Goal: Task Accomplishment & Management: Manage account settings

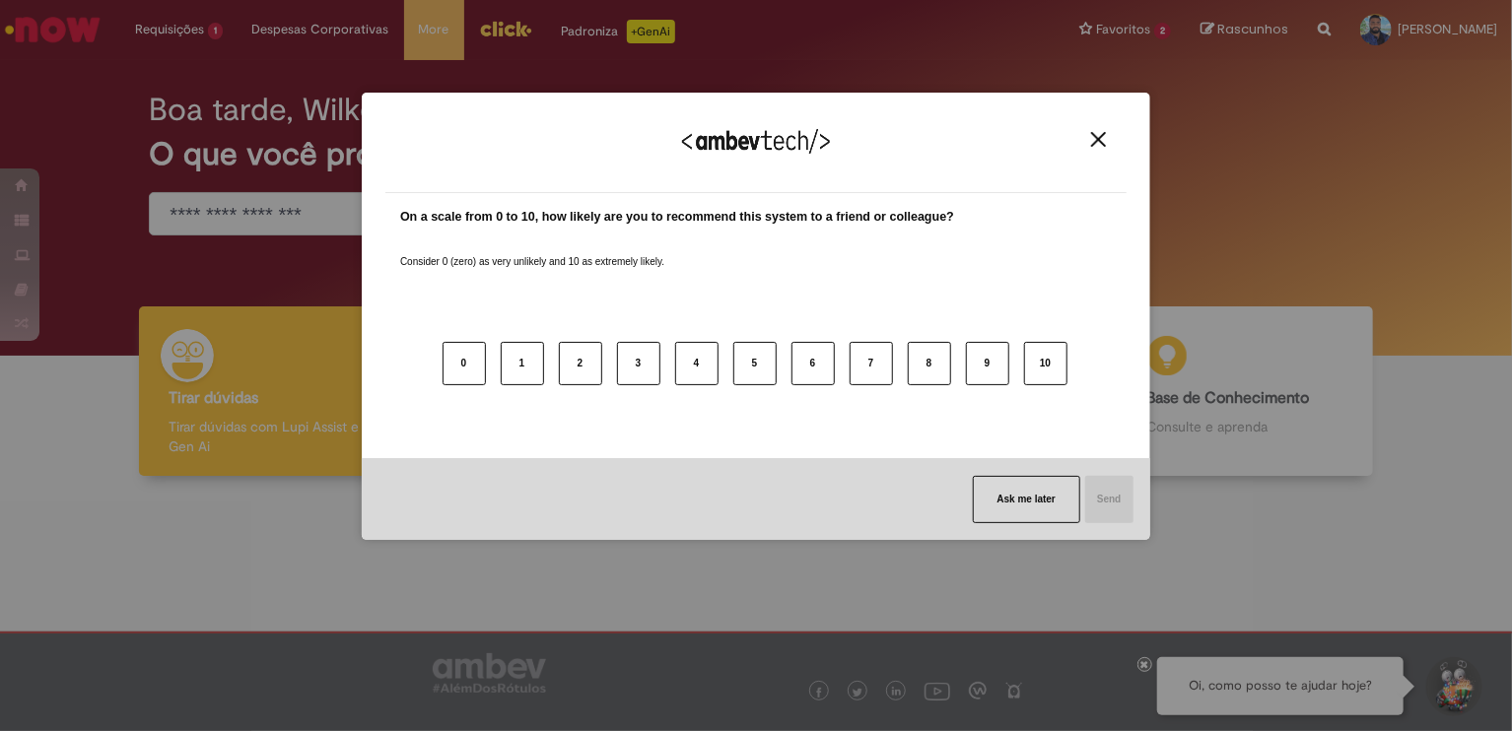
click at [1087, 131] on button "Close" at bounding box center [1098, 139] width 27 height 17
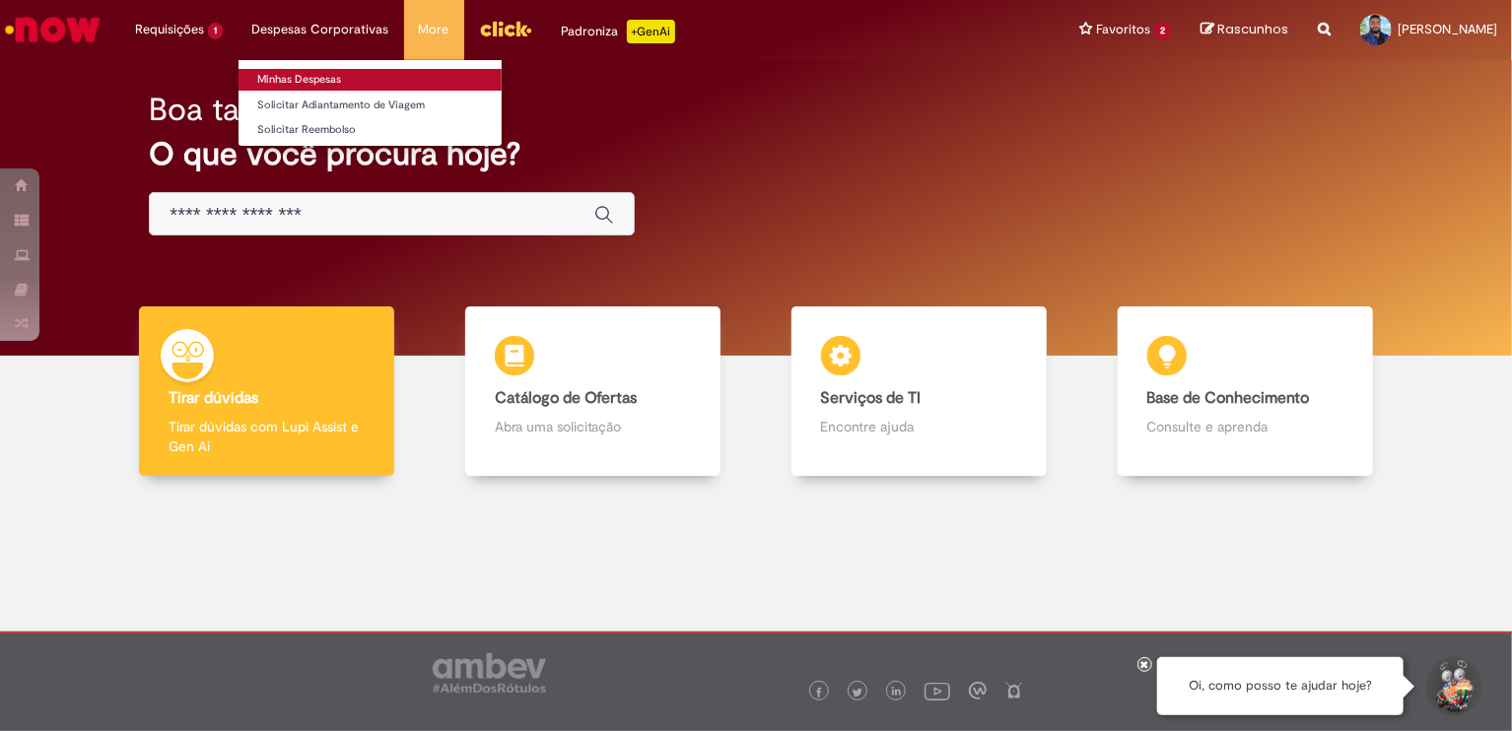
click at [317, 75] on link "Minhas Despesas" at bounding box center [369, 80] width 263 height 22
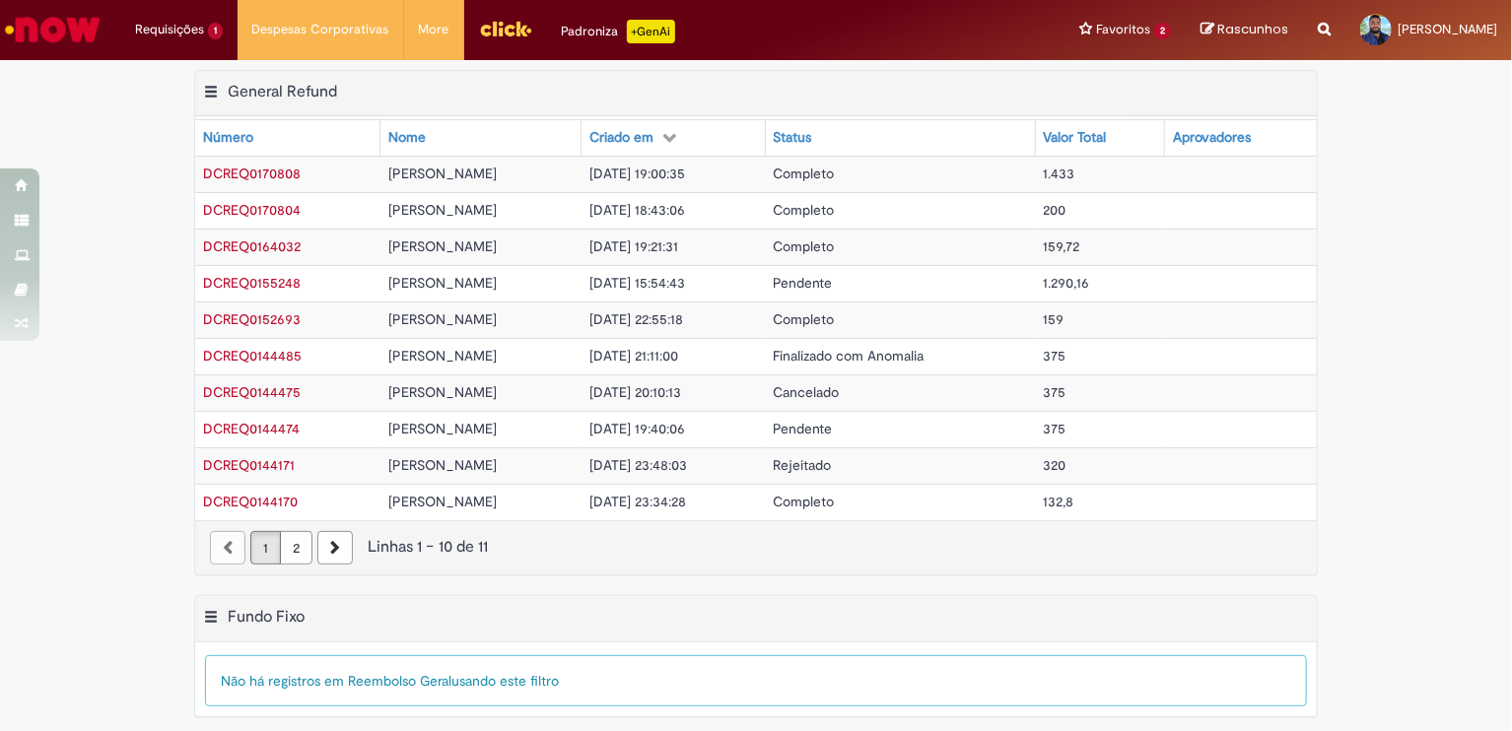
click at [279, 173] on span "DCREQ0170808" at bounding box center [252, 174] width 98 height 18
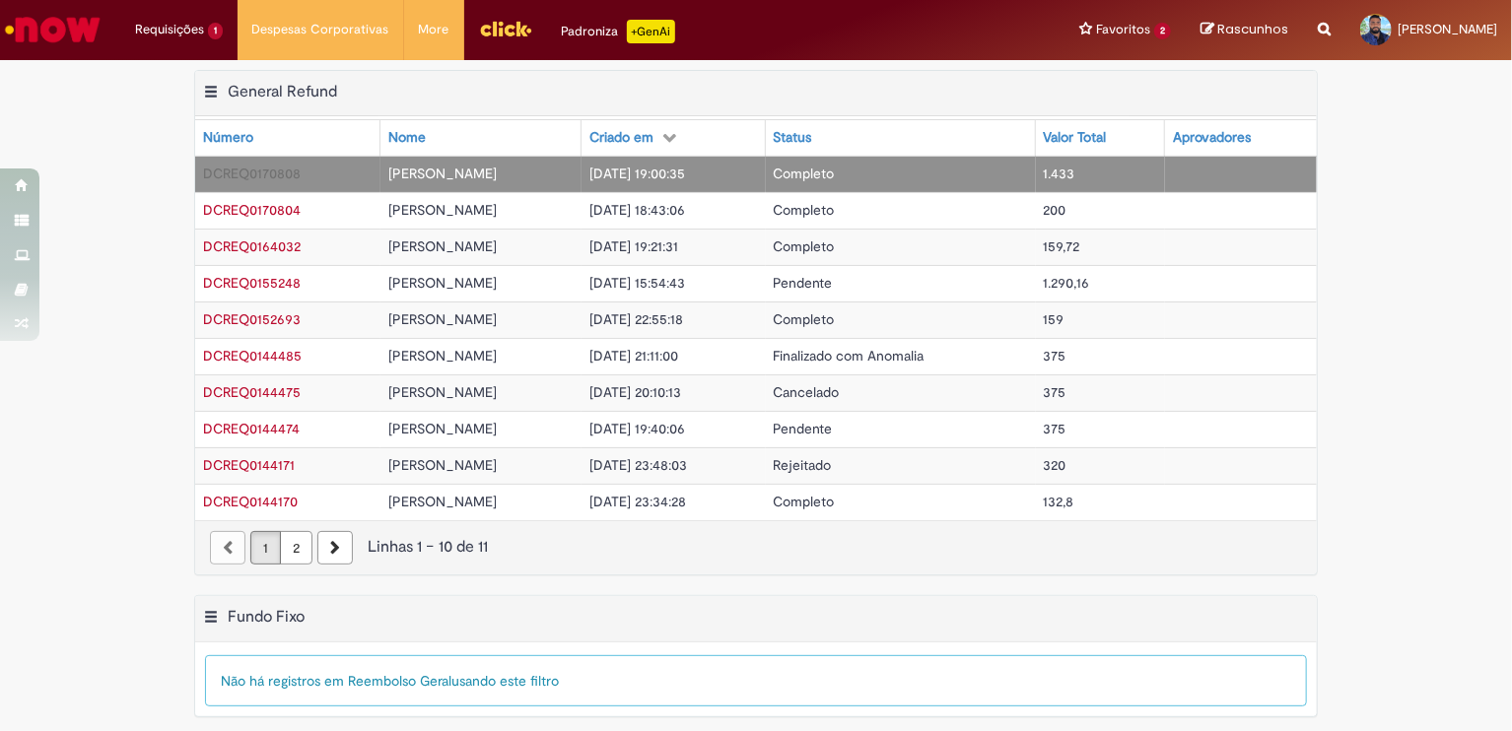
click at [279, 173] on span "DCREQ0170808" at bounding box center [252, 174] width 98 height 18
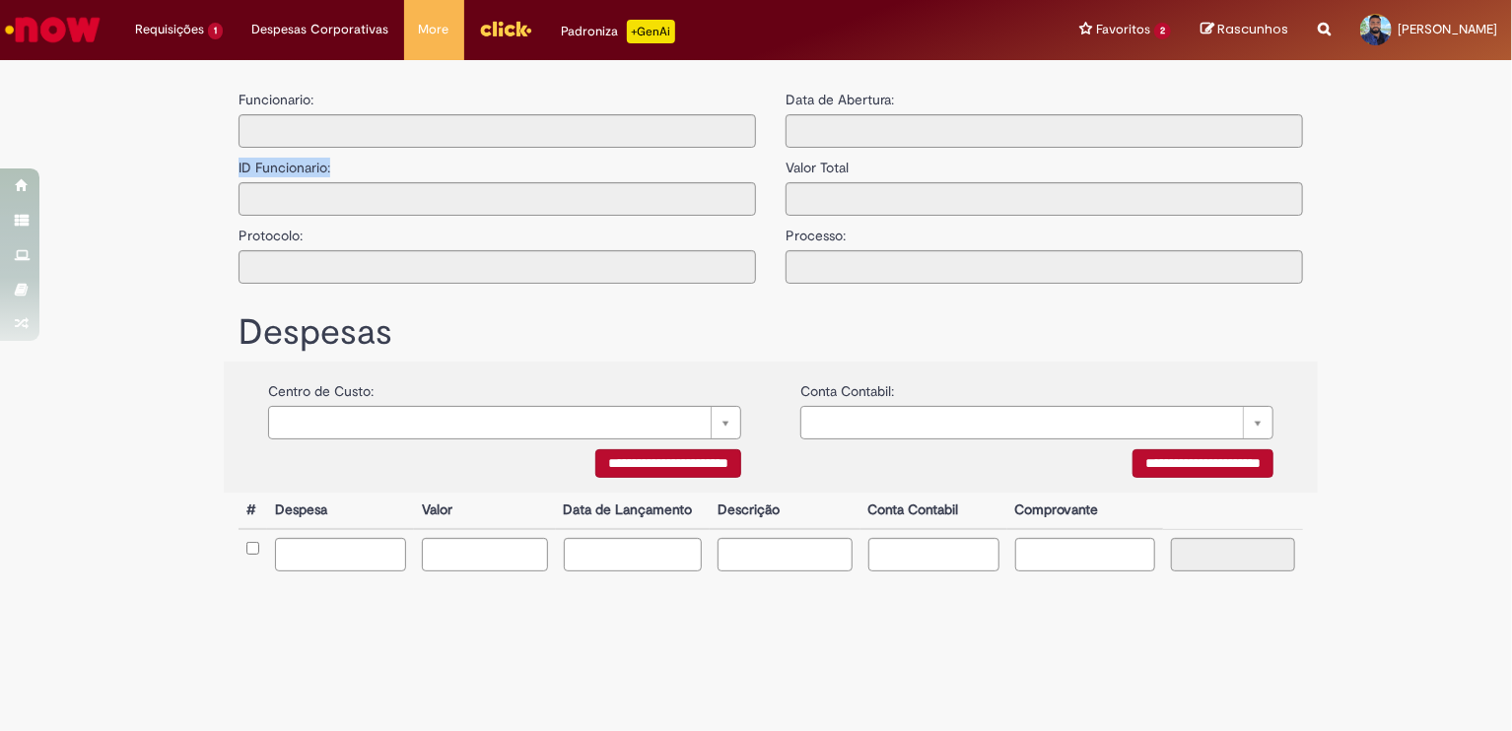
click at [279, 173] on label "ID Funcionario:" at bounding box center [284, 163] width 92 height 30
type input "**********"
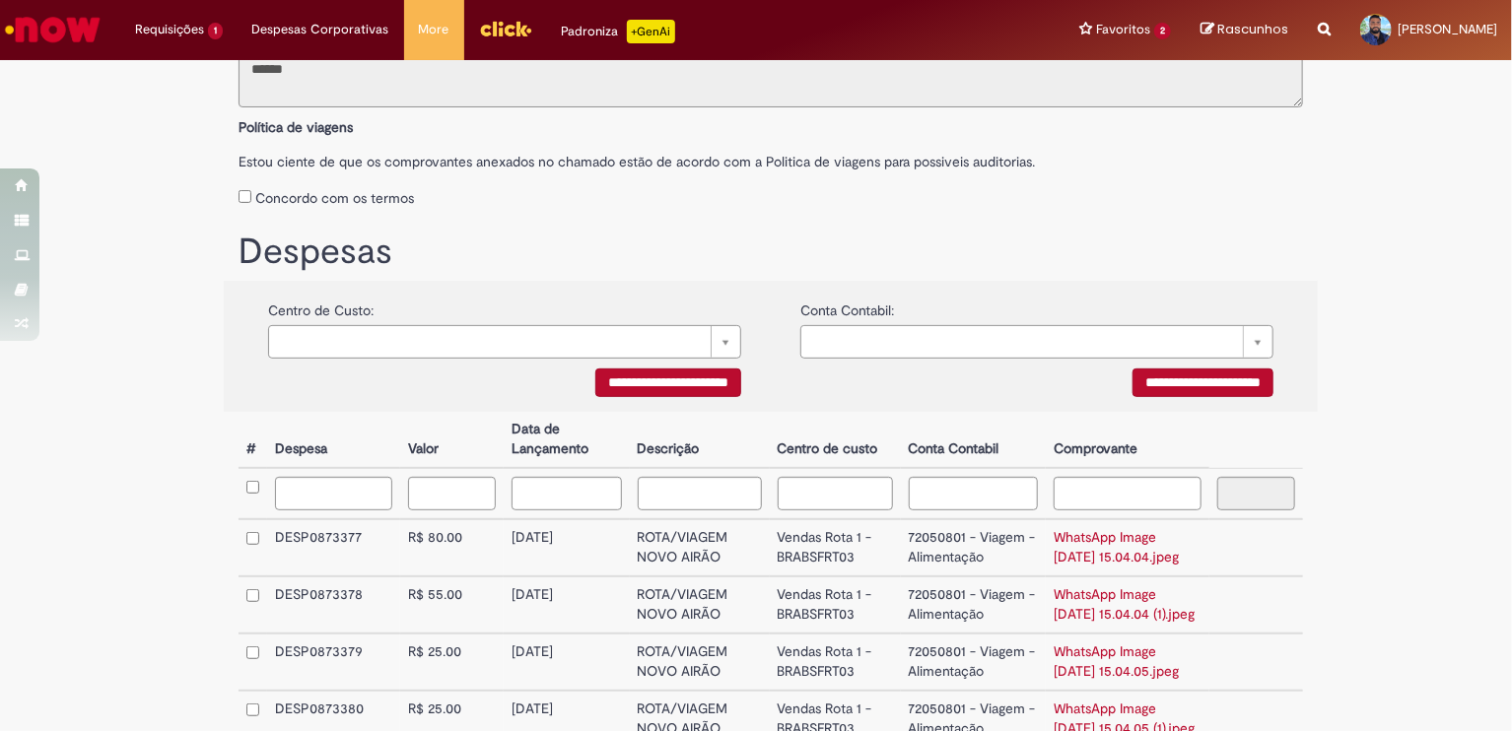
scroll to position [280, 0]
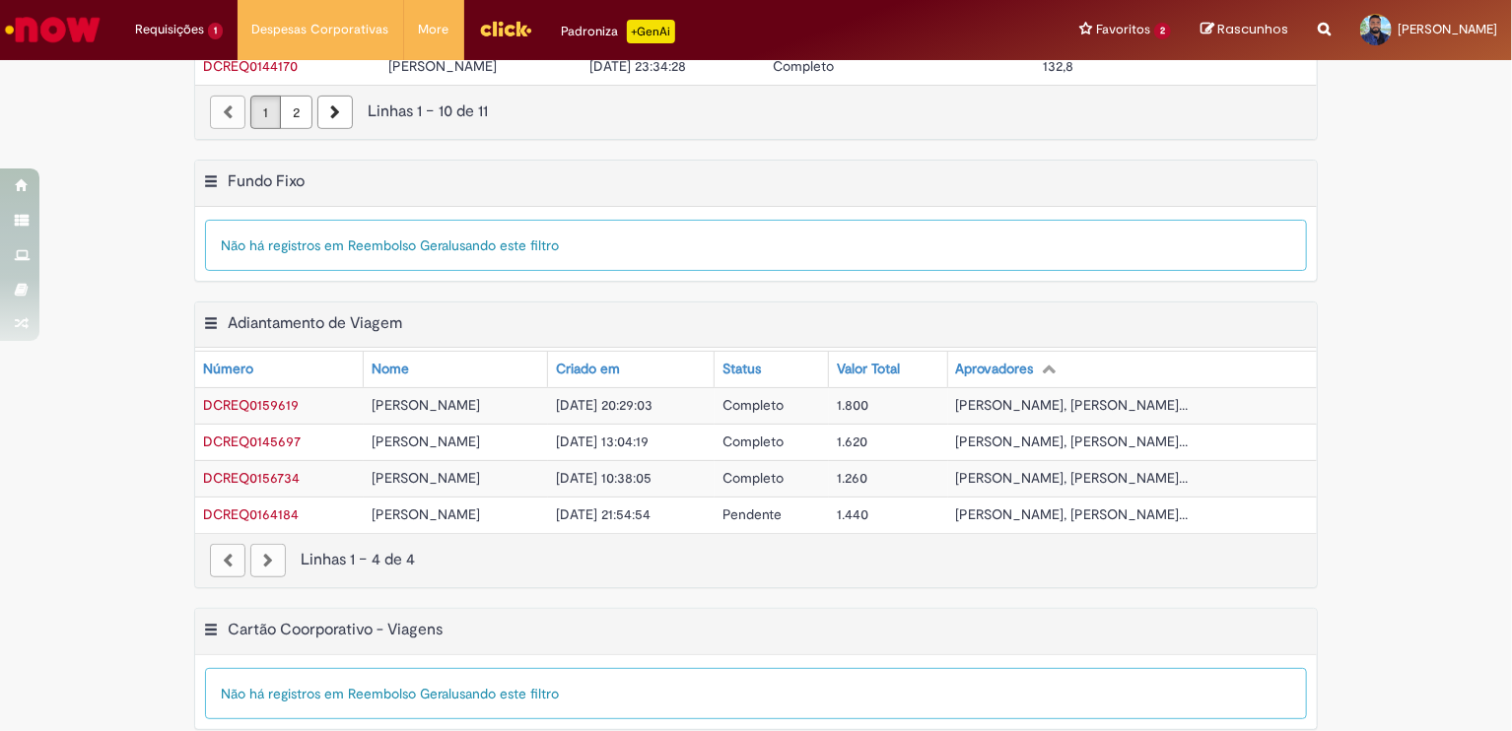
scroll to position [444, 0]
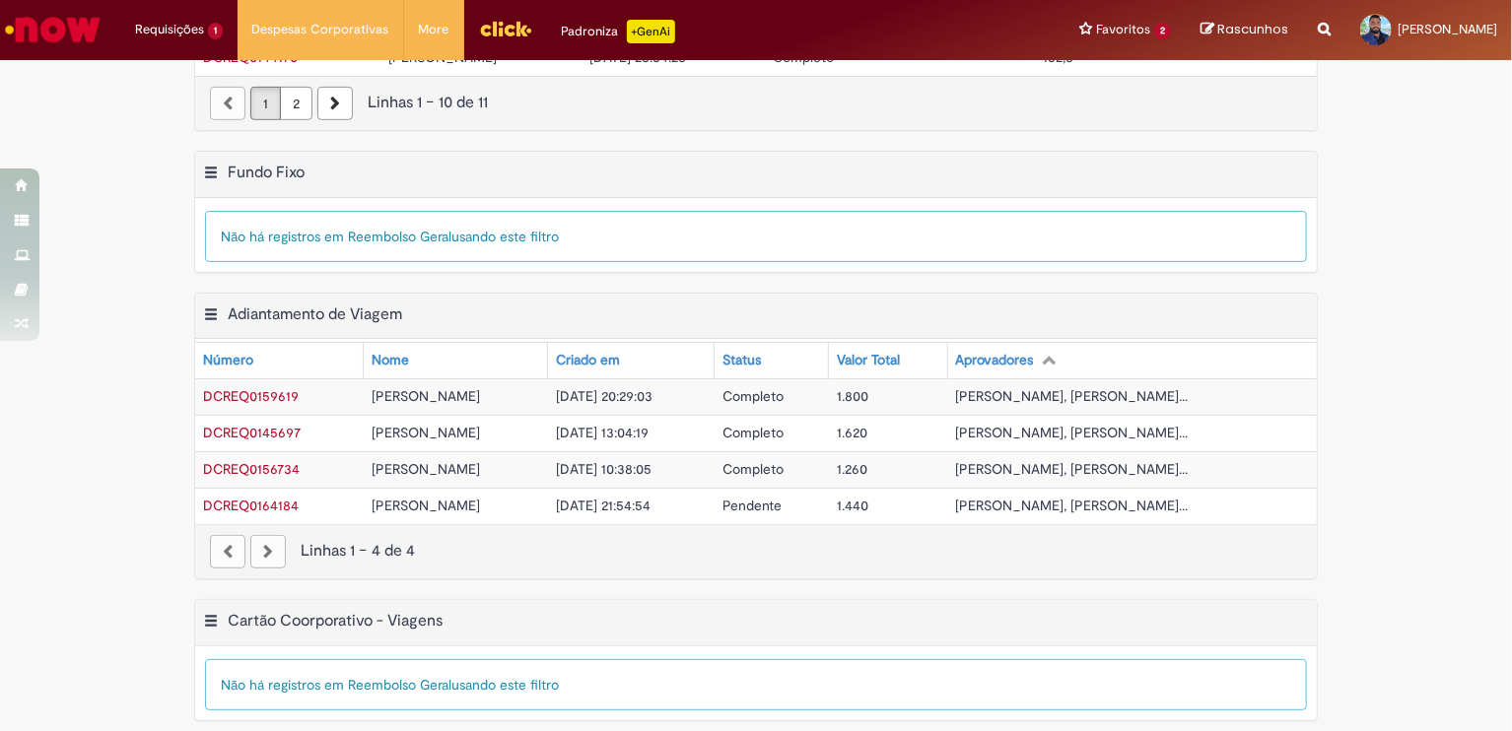
click at [267, 388] on span "DCREQ0159619" at bounding box center [251, 396] width 96 height 18
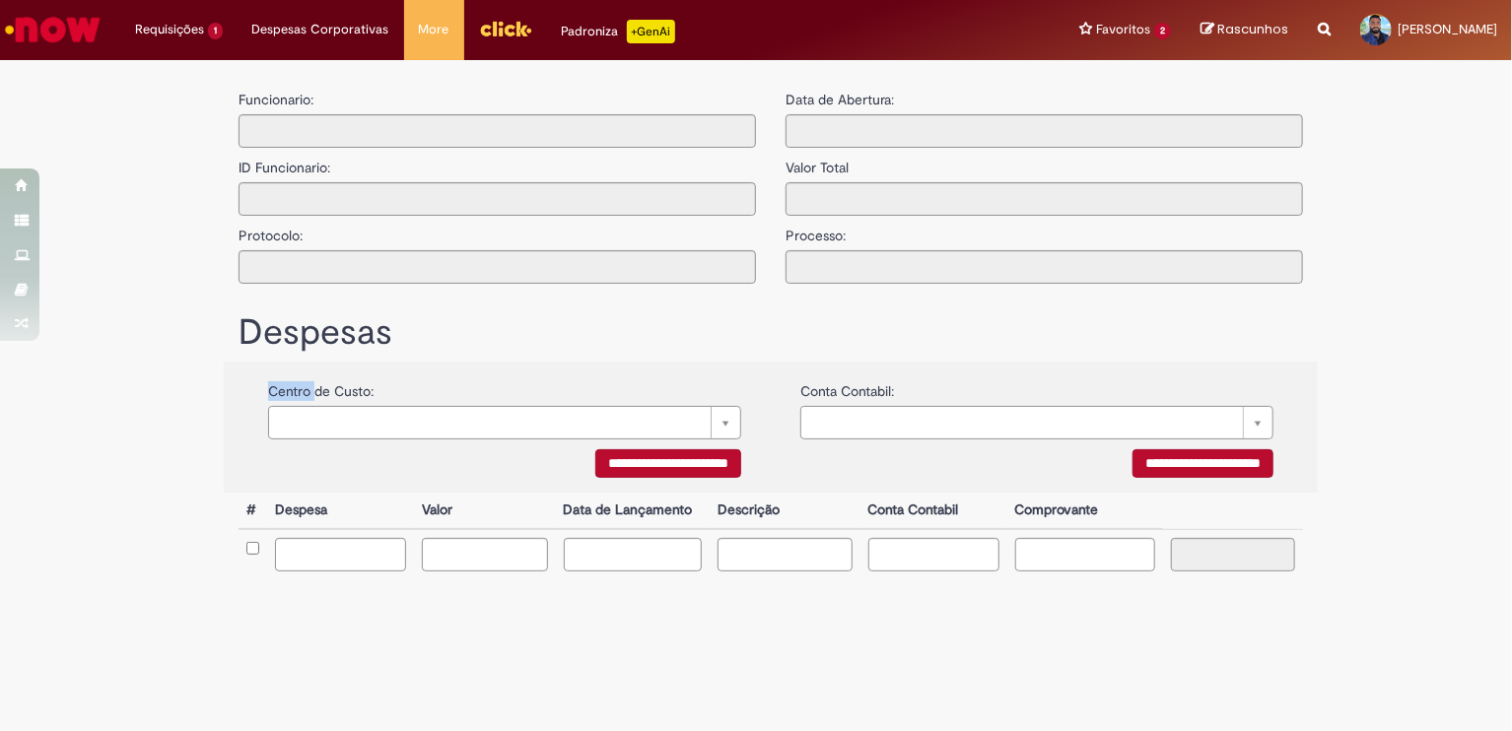
click at [268, 388] on label "Centro de Custo:" at bounding box center [320, 387] width 105 height 30
type input "**********"
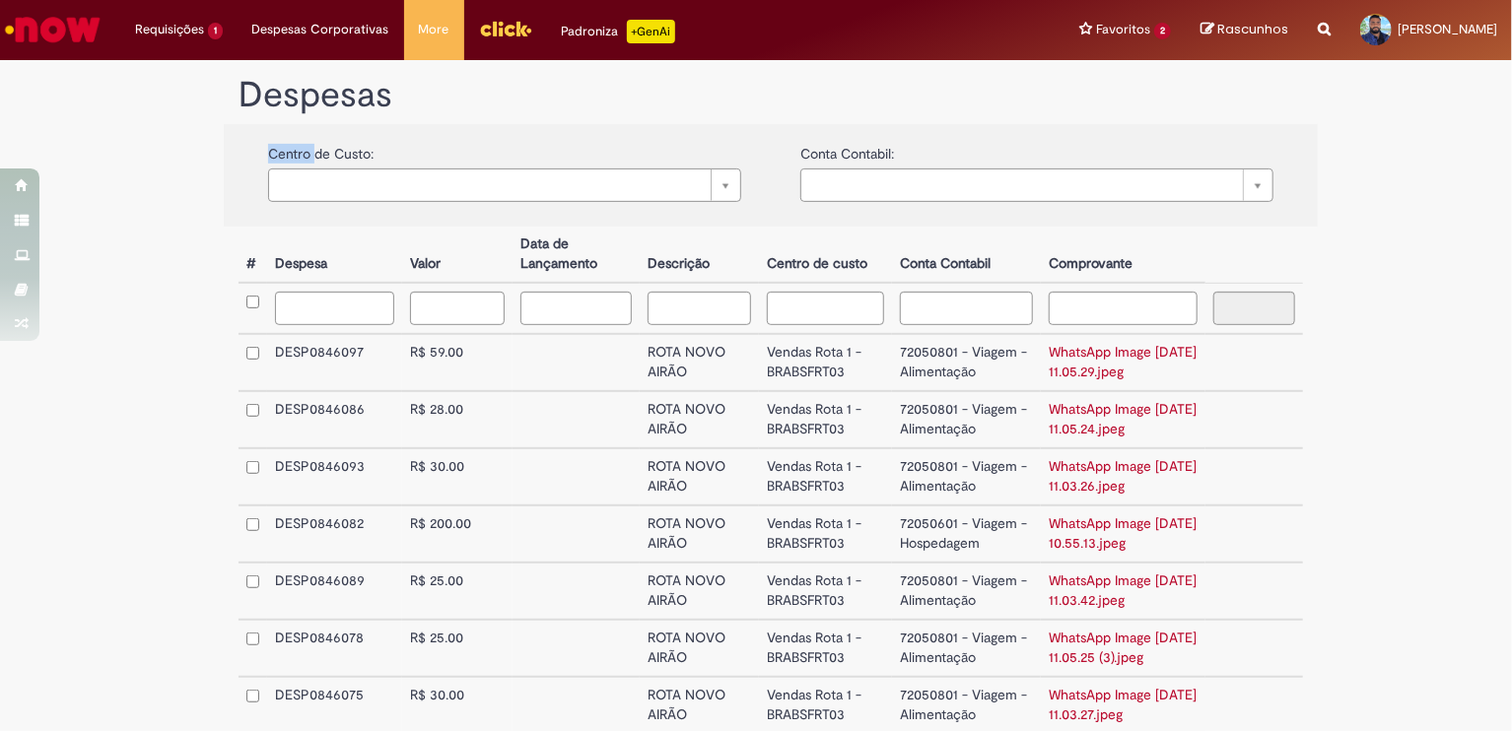
scroll to position [418, 0]
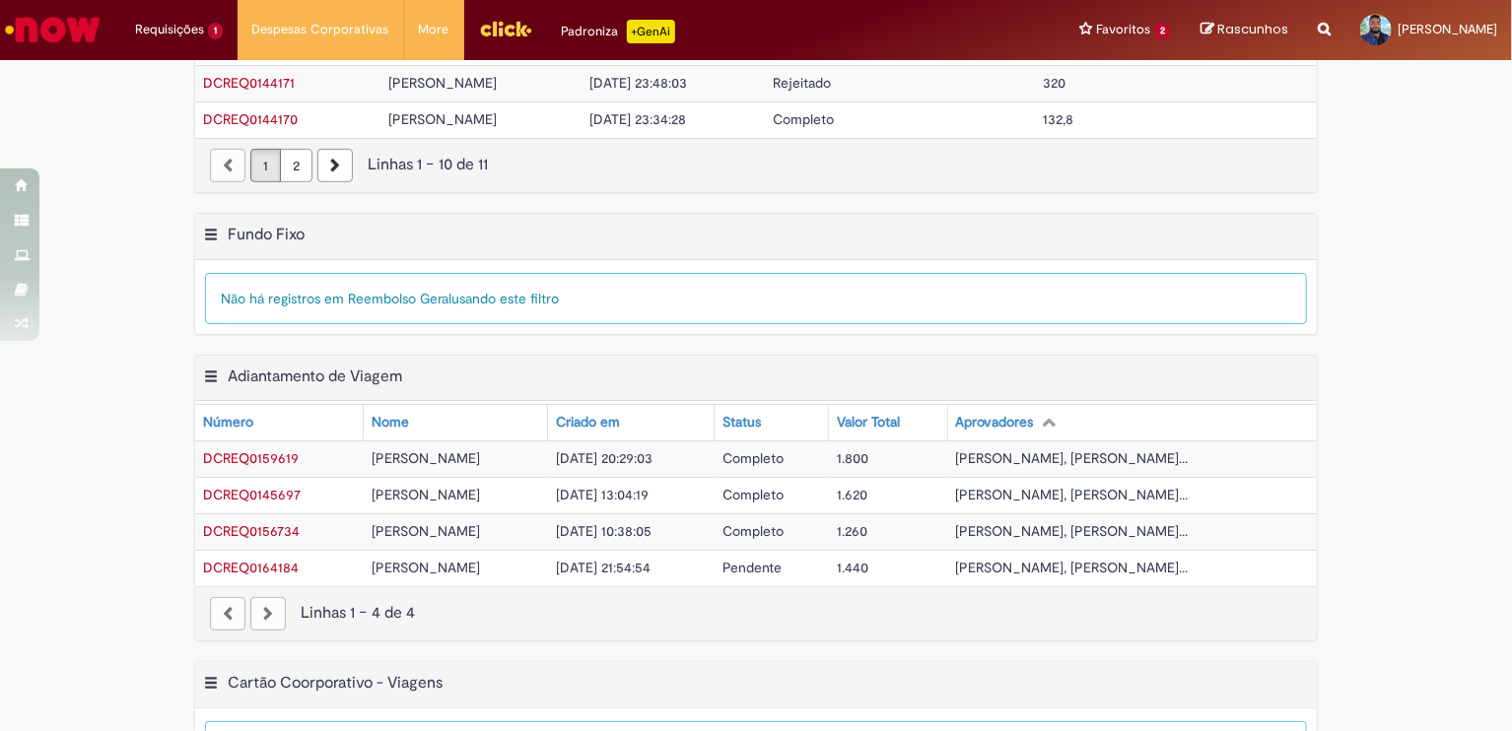
scroll to position [386, 0]
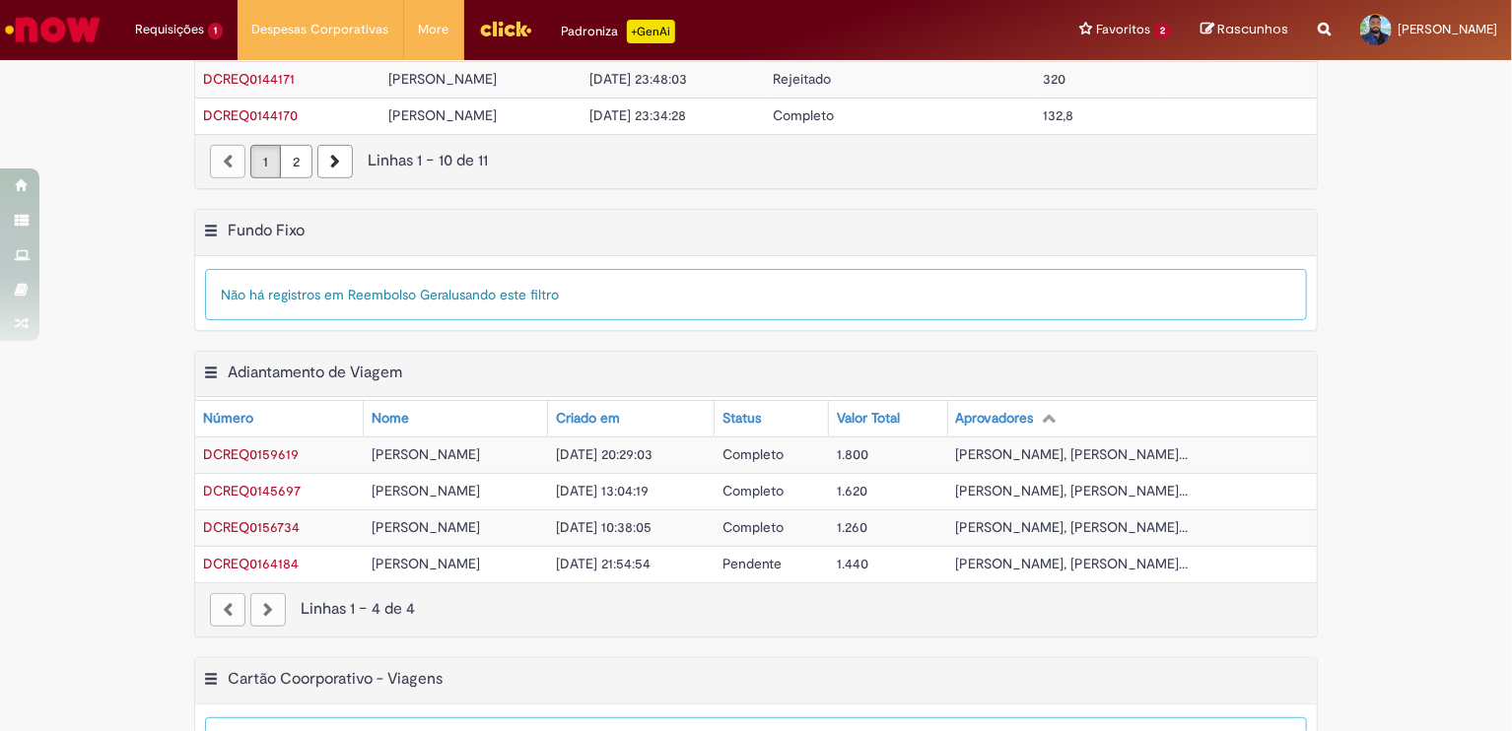
click at [263, 484] on span "DCREQ0145697" at bounding box center [252, 491] width 98 height 18
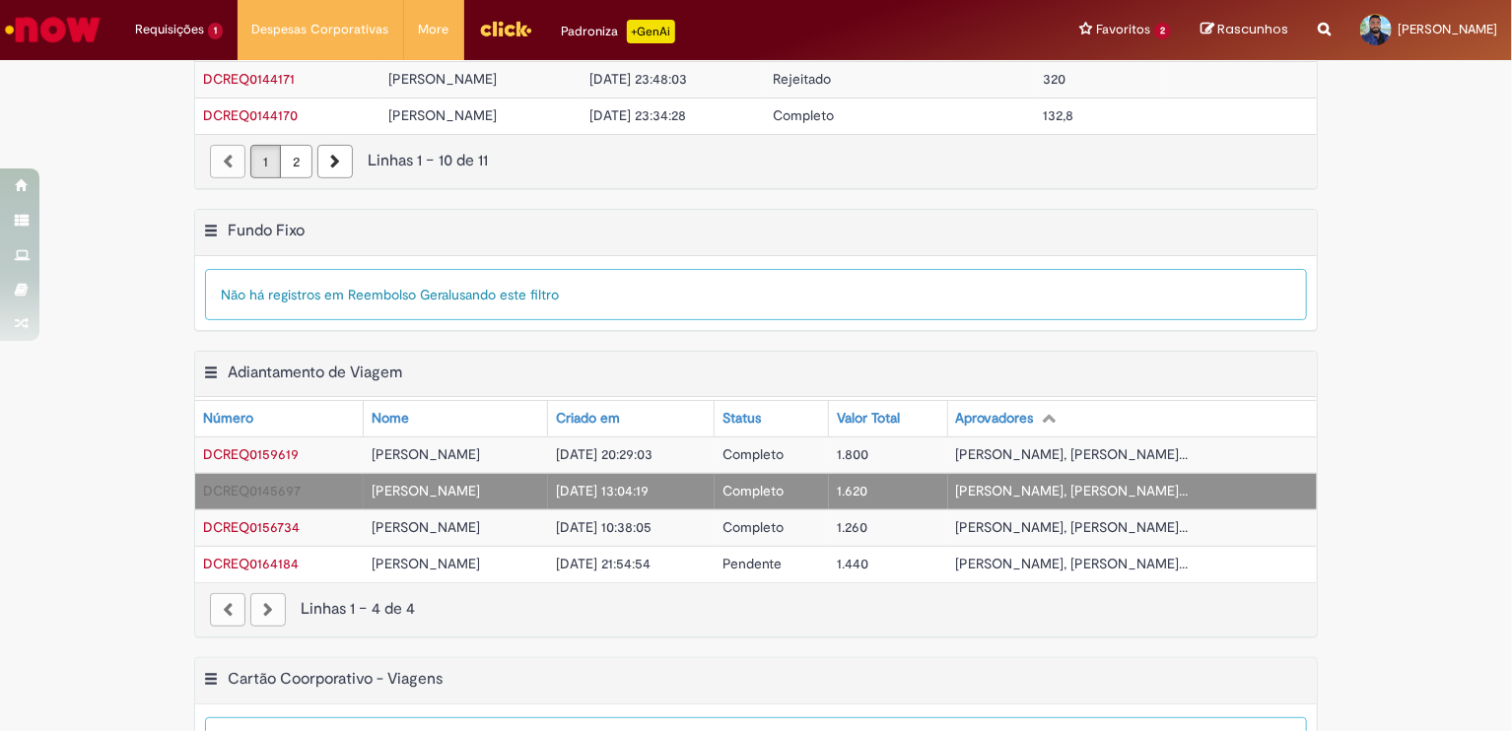
click at [263, 484] on span "DCREQ0145697" at bounding box center [252, 491] width 98 height 18
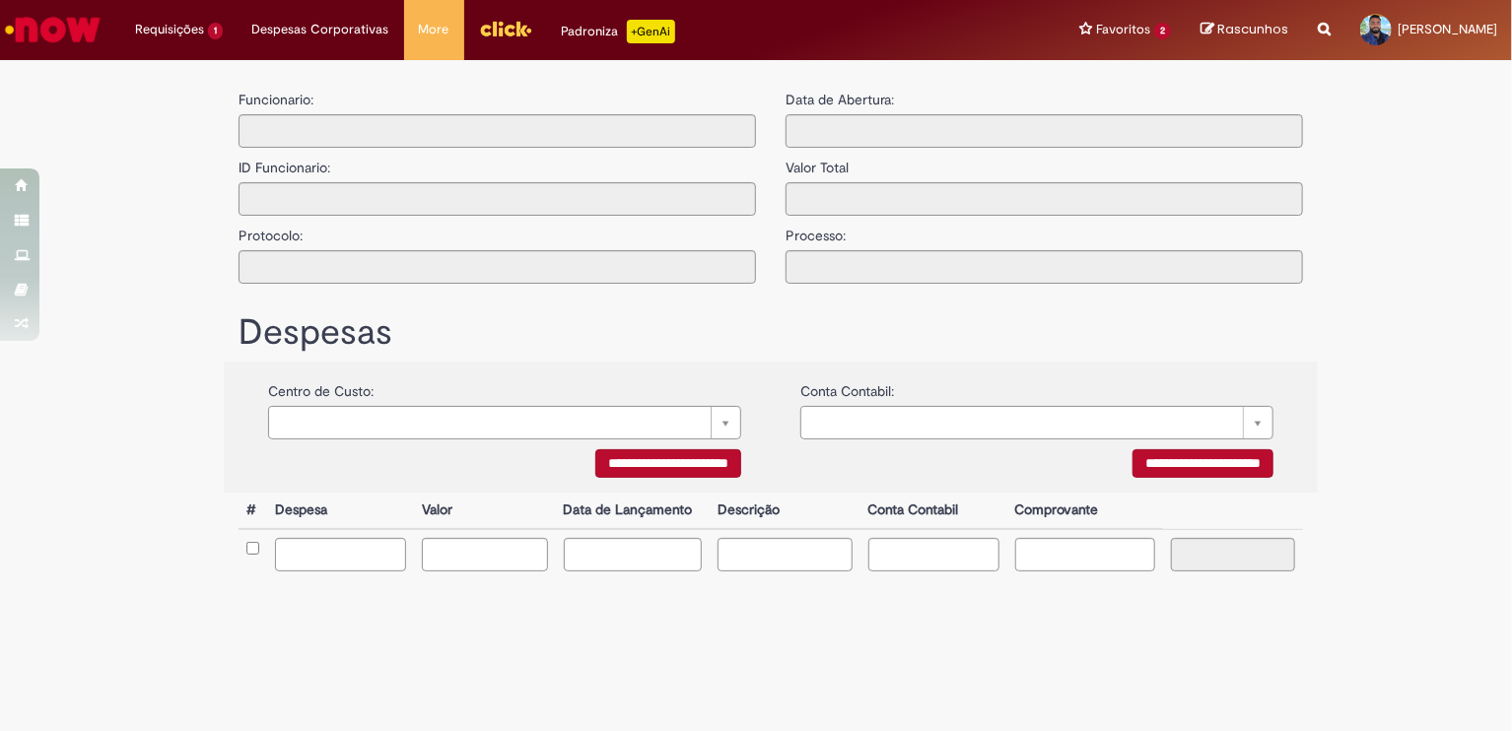
type input "**********"
